Goal: Information Seeking & Learning: Learn about a topic

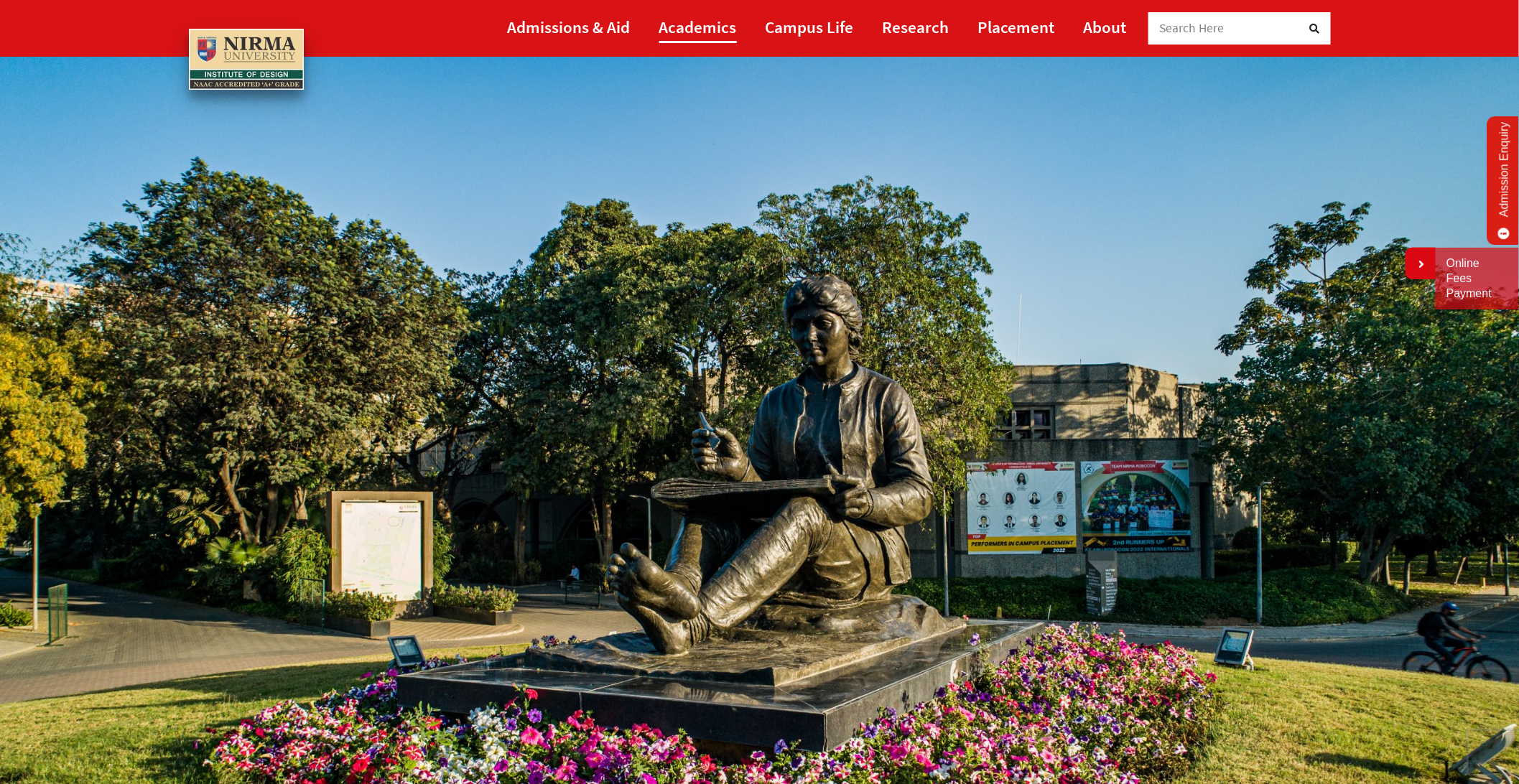
click at [695, 21] on link "Academics" at bounding box center [698, 27] width 78 height 32
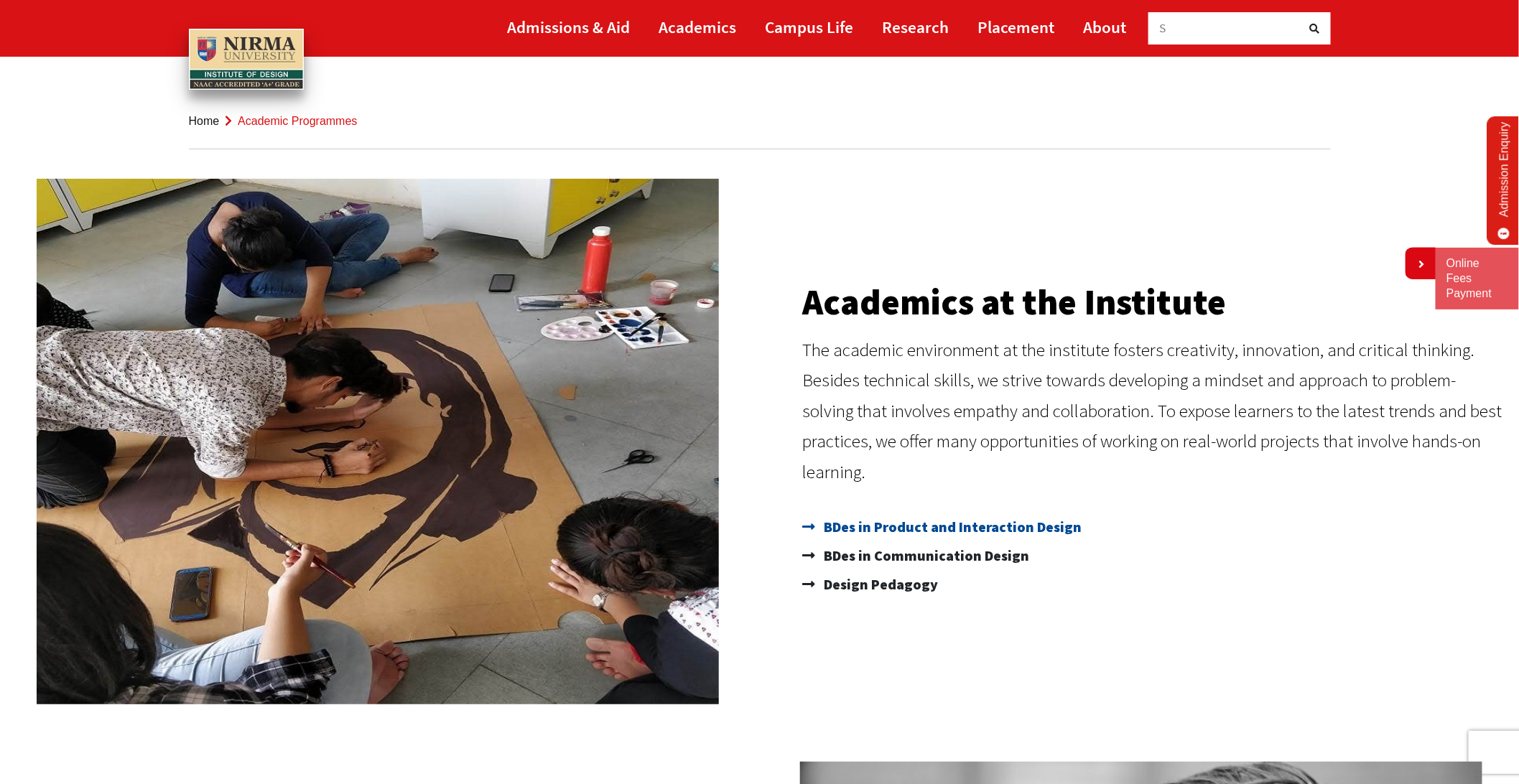
click at [939, 530] on span "BDes in Product and Interaction Design" at bounding box center [951, 527] width 261 height 29
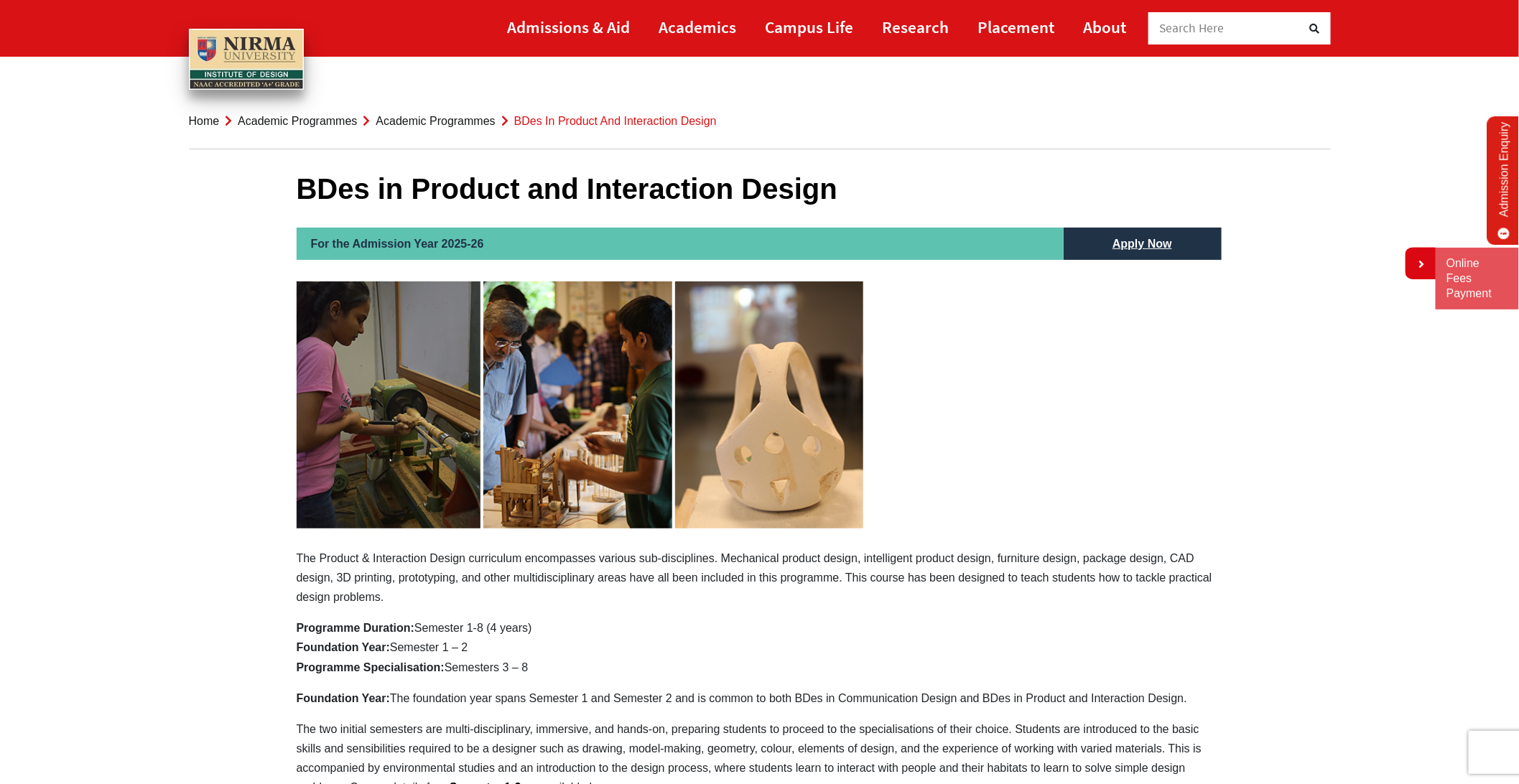
click at [939, 530] on p "The Product & Interaction Design curriculum encompasses various sub-disciplines…" at bounding box center [760, 443] width 927 height 325
click at [405, 123] on link "Academic Programmes" at bounding box center [435, 121] width 119 height 12
click at [684, 29] on link "Academics" at bounding box center [698, 27] width 78 height 32
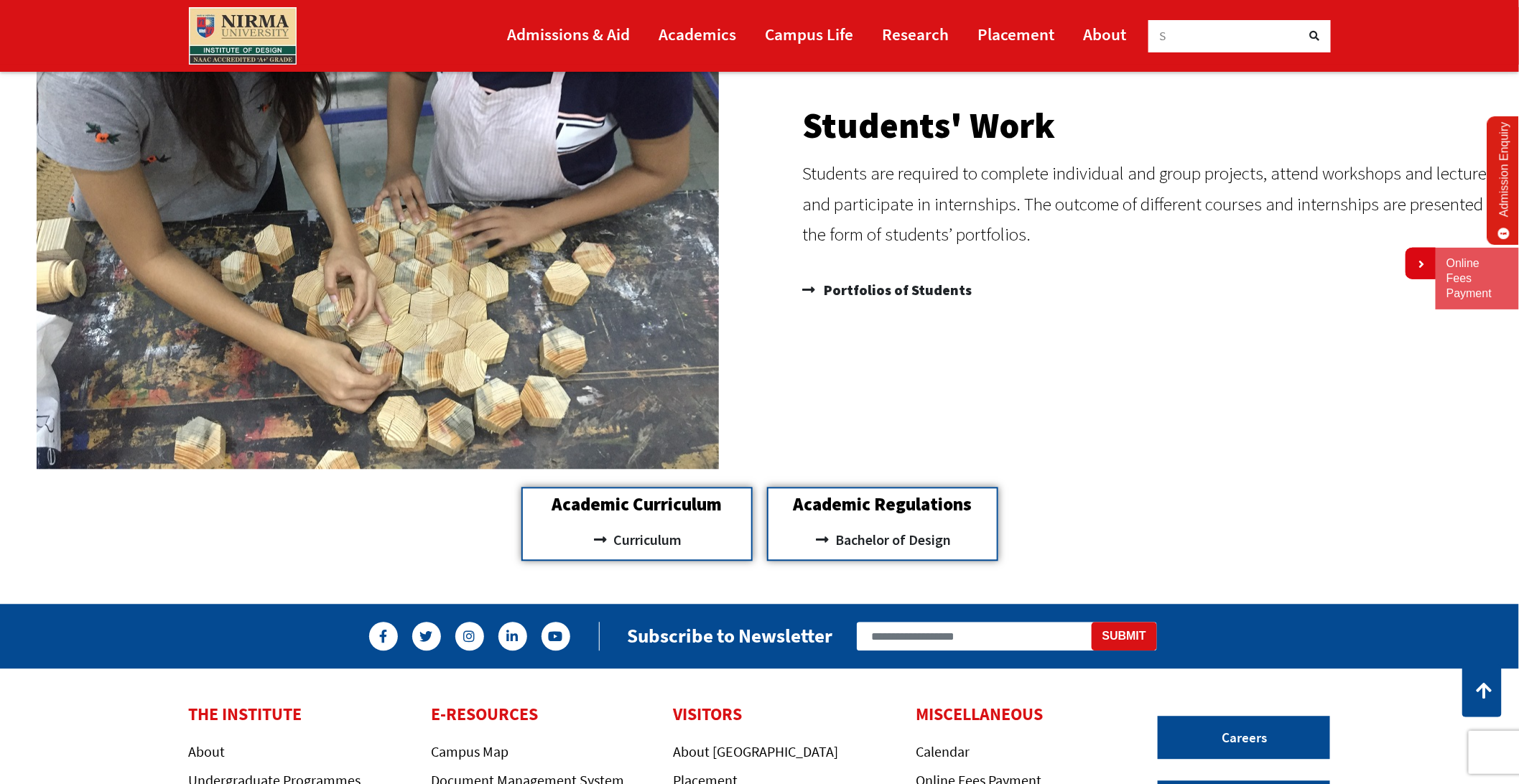
scroll to position [1396, 0]
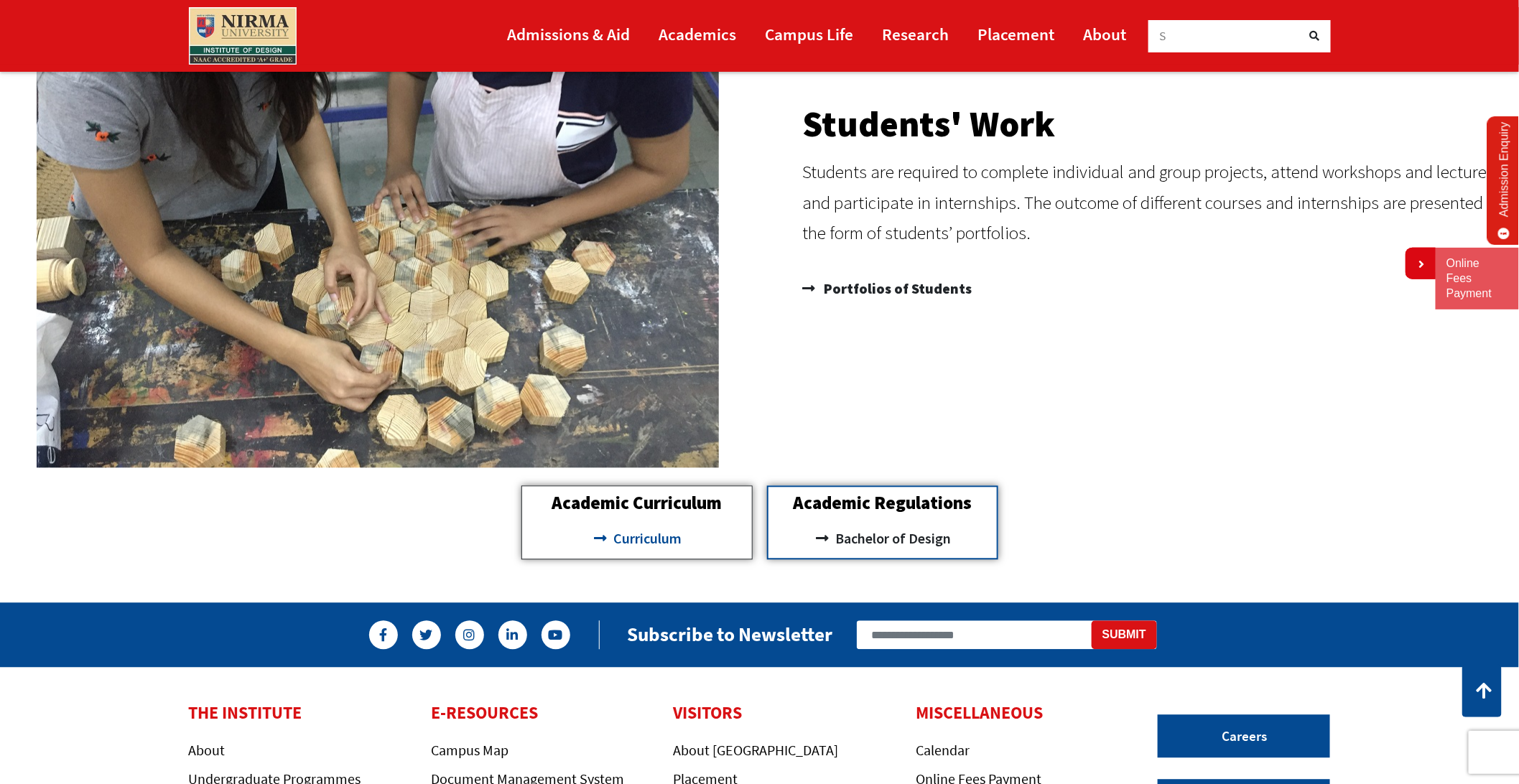
click at [654, 536] on span "Curriculum" at bounding box center [646, 539] width 72 height 24
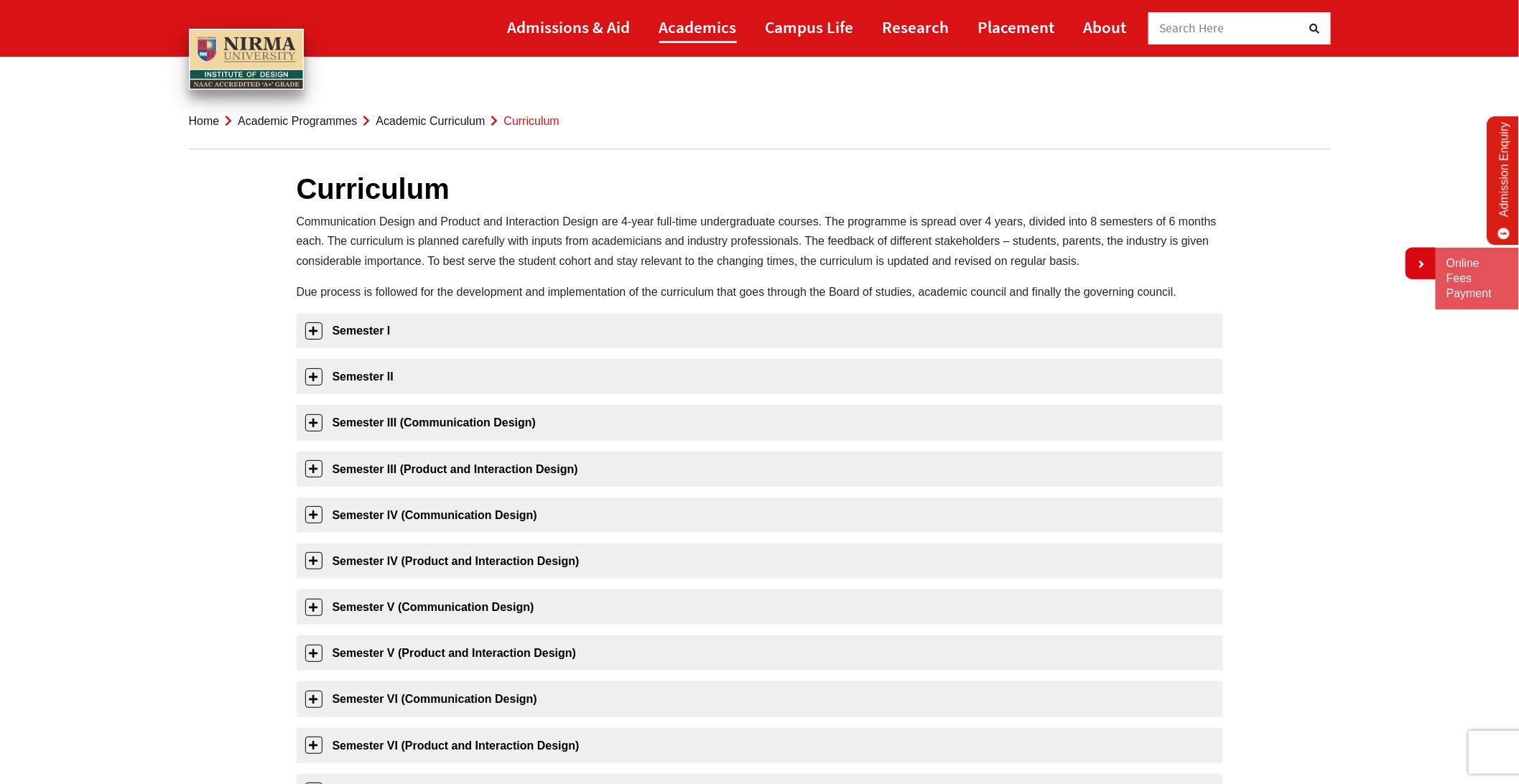
click at [698, 23] on link "Academics" at bounding box center [698, 27] width 78 height 32
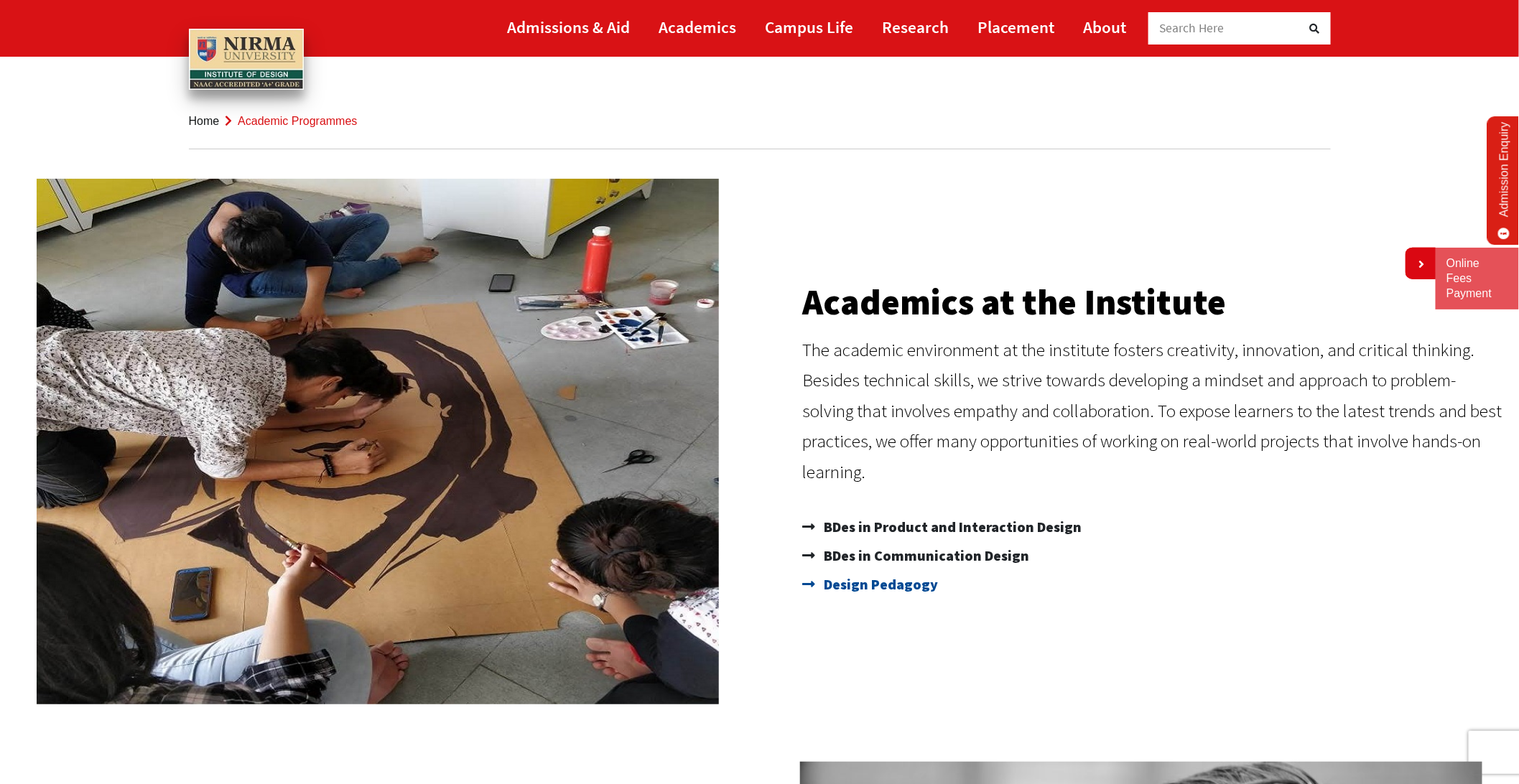
click at [857, 589] on span "Design Pedagogy" at bounding box center [880, 584] width 118 height 29
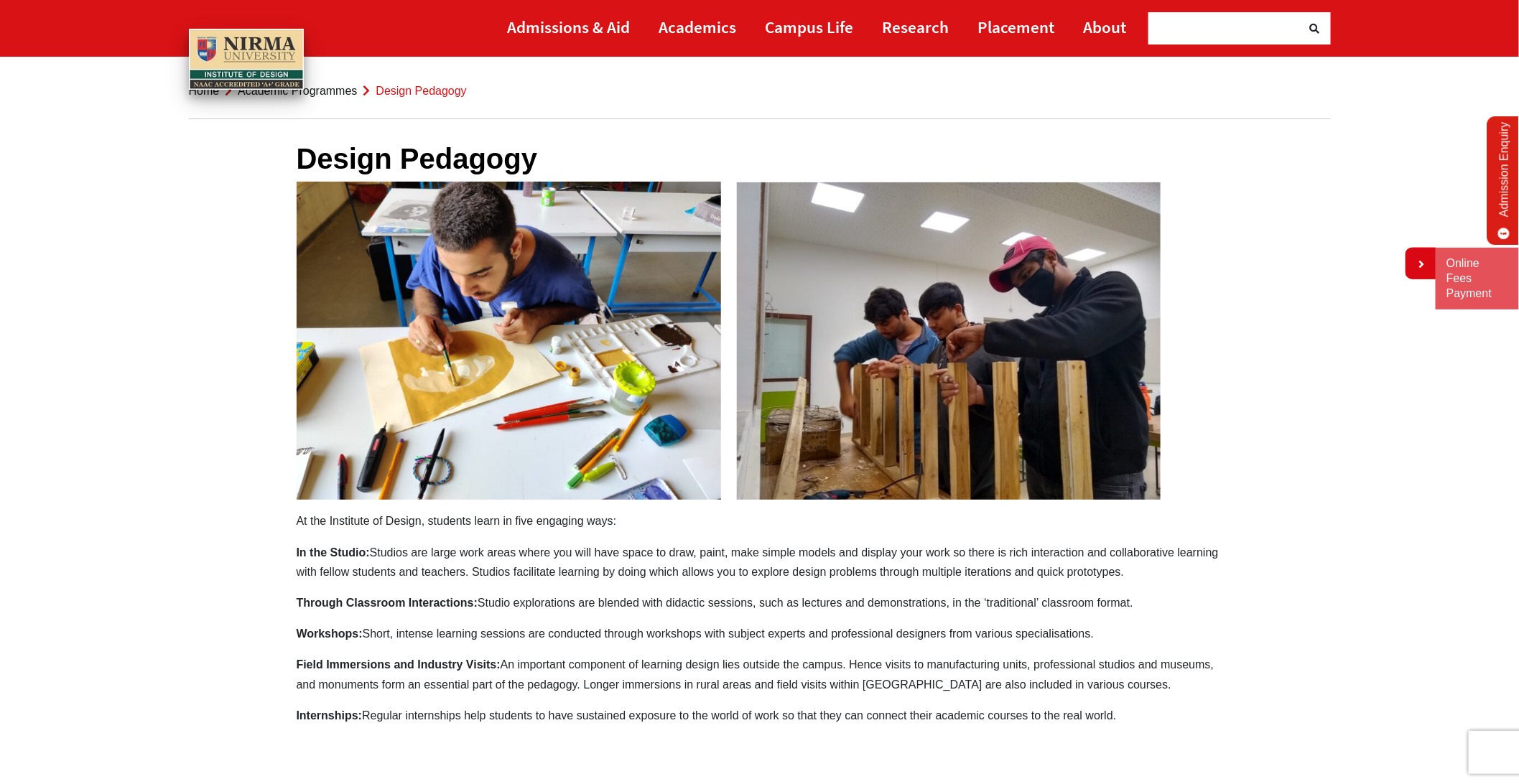
scroll to position [29, 0]
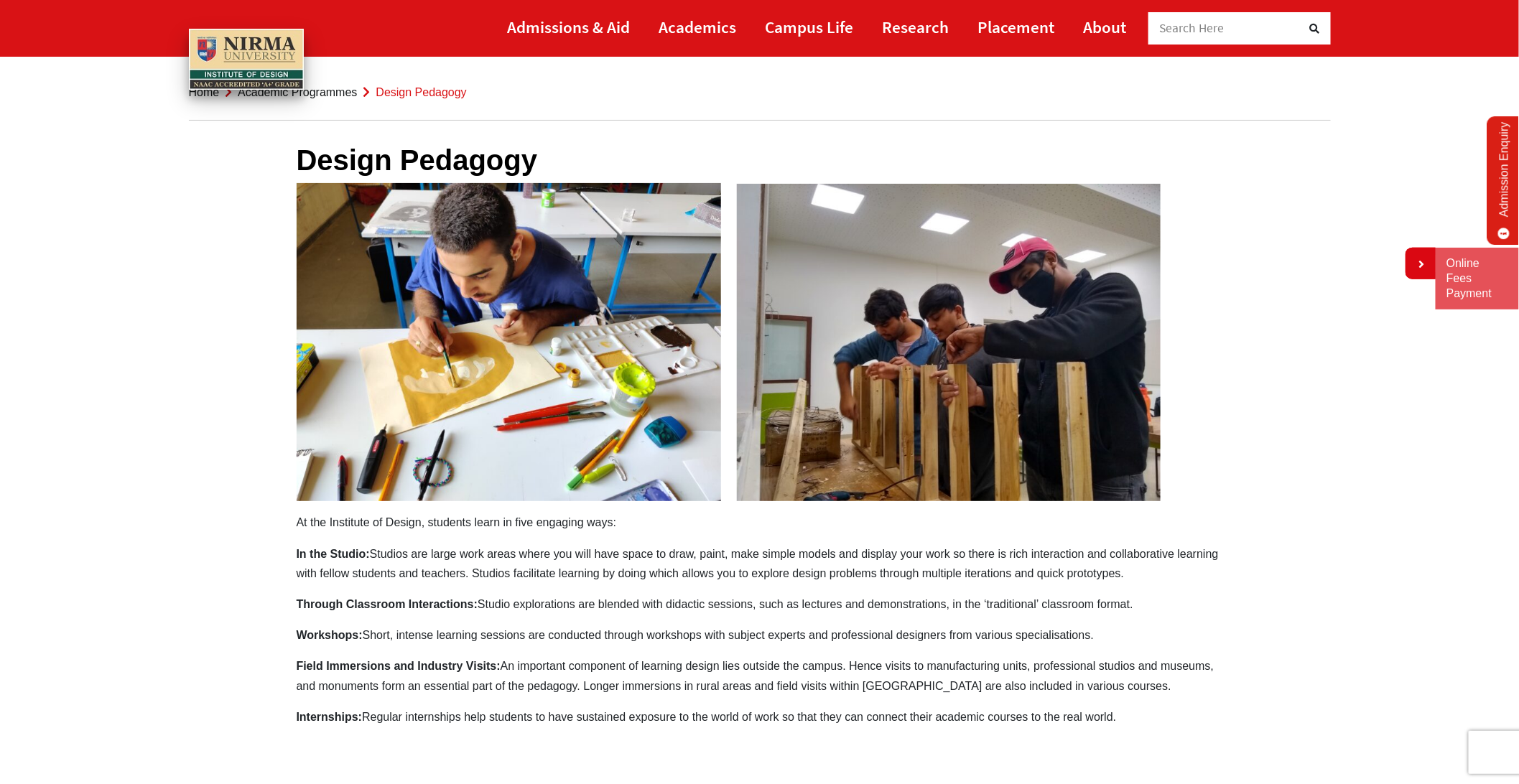
click at [834, 571] on p "In the Studio: Studios are large work areas where you will have space to draw, …" at bounding box center [760, 563] width 927 height 39
